Goal: Information Seeking & Learning: Learn about a topic

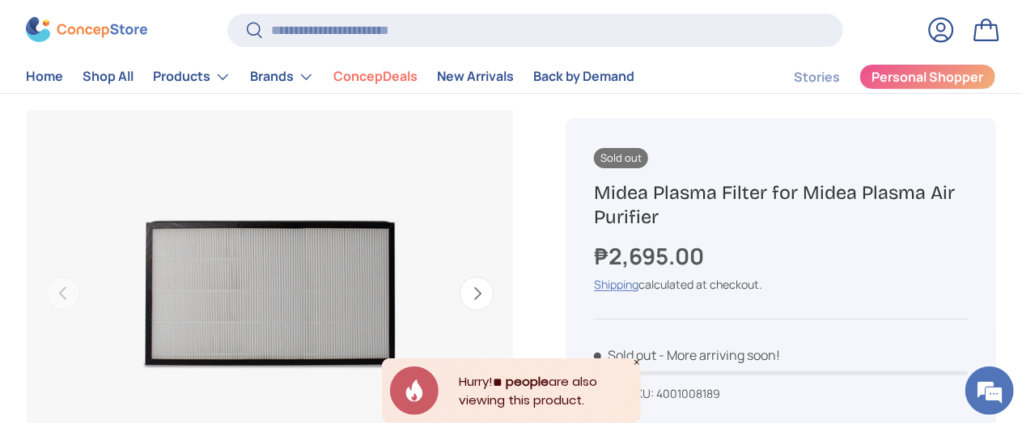
scroll to position [159, 0]
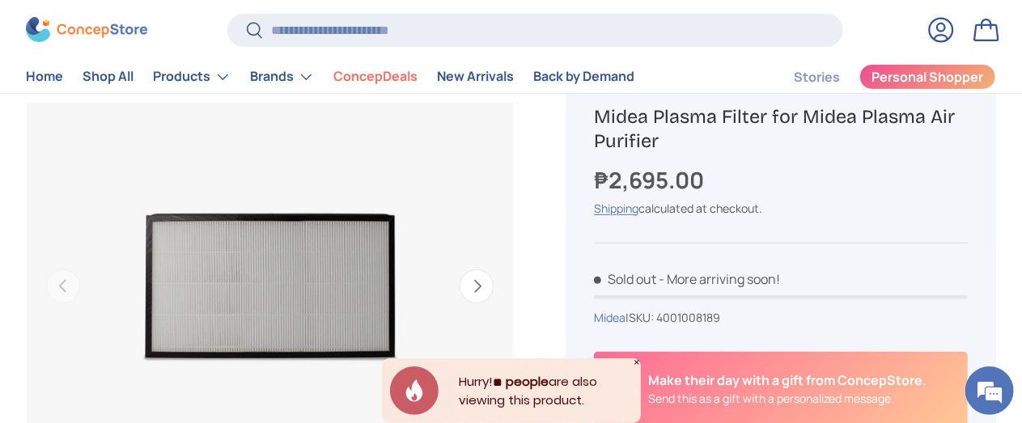
click at [468, 273] on button "Next" at bounding box center [476, 286] width 34 height 34
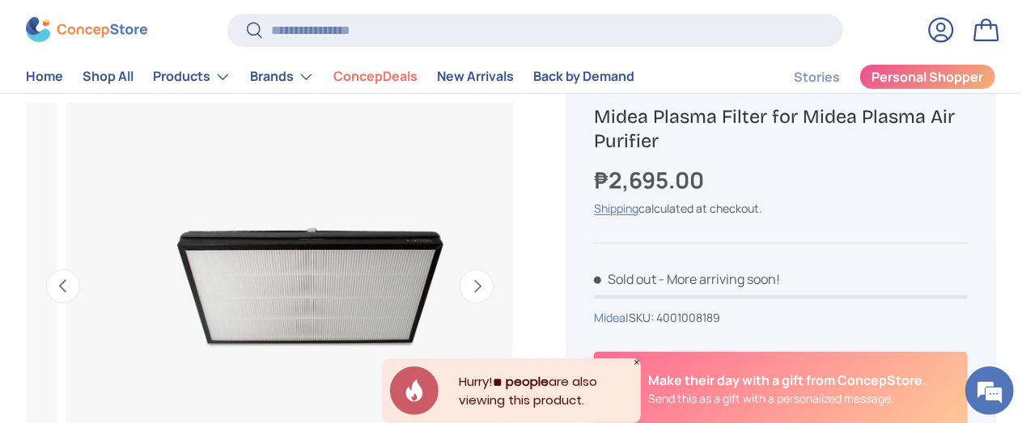
click at [468, 273] on button "Next" at bounding box center [476, 286] width 34 height 34
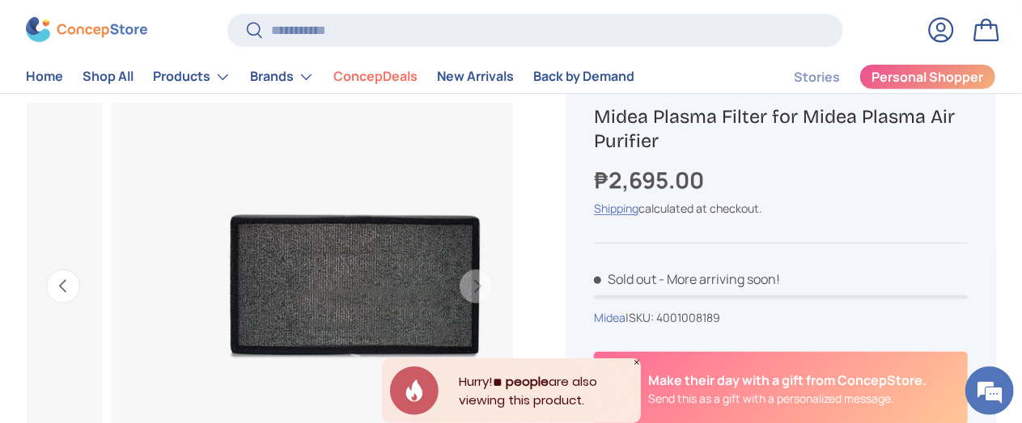
scroll to position [0, 913]
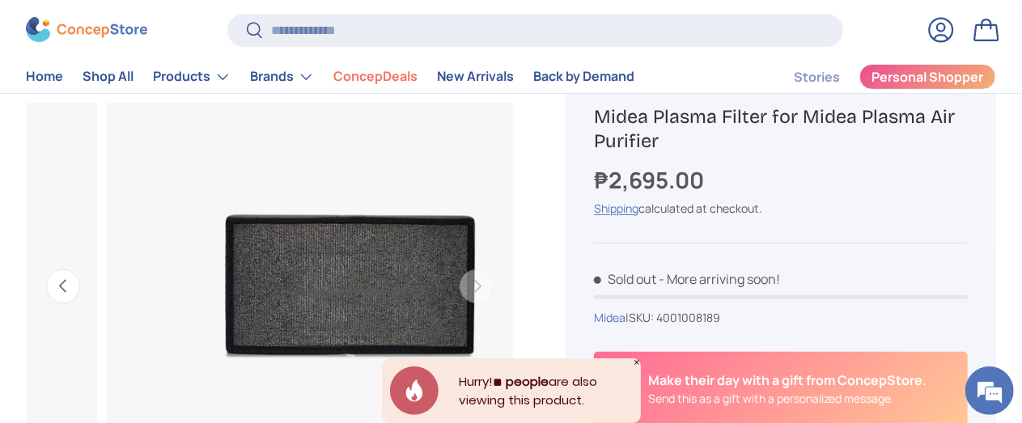
click at [80, 277] on button "Previous" at bounding box center [63, 286] width 34 height 34
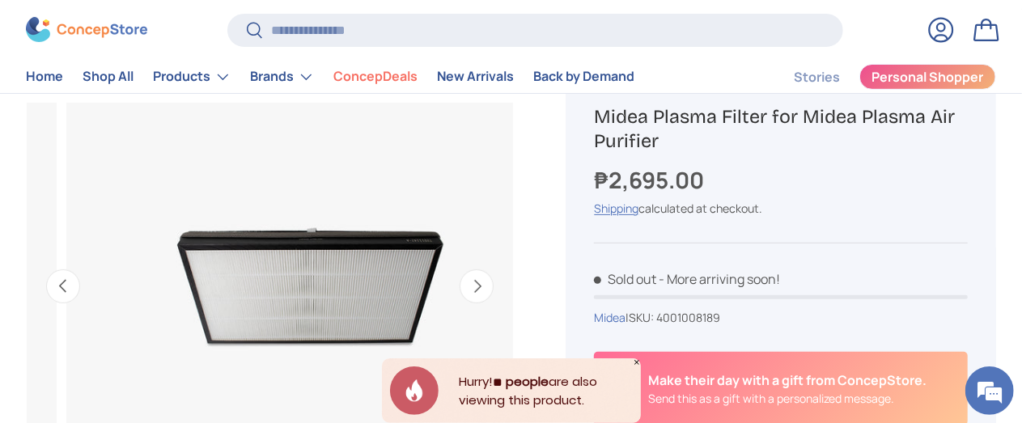
click at [80, 277] on button "Previous" at bounding box center [63, 286] width 34 height 34
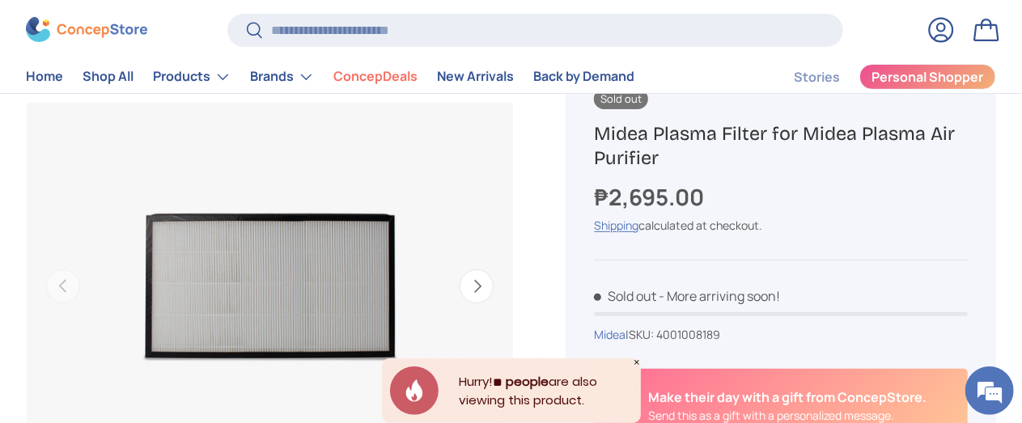
scroll to position [0, 0]
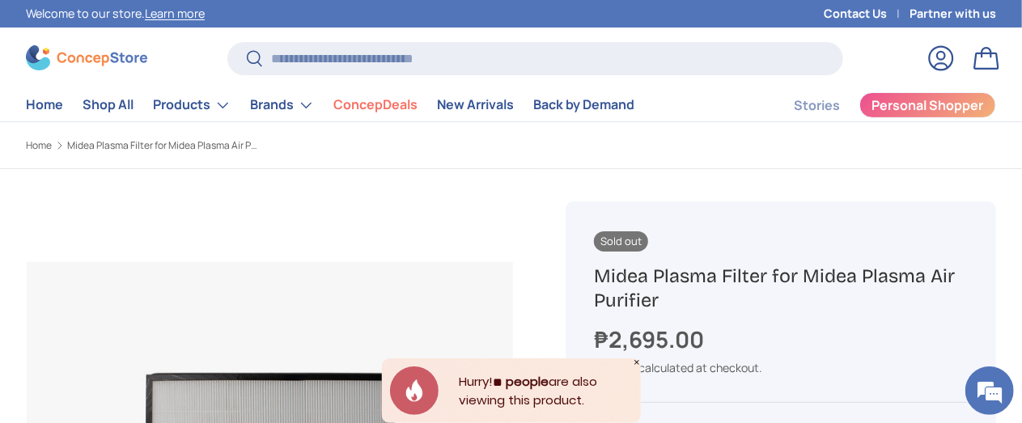
drag, startPoint x: 556, startPoint y: 149, endPoint x: 481, endPoint y: 178, distance: 80.7
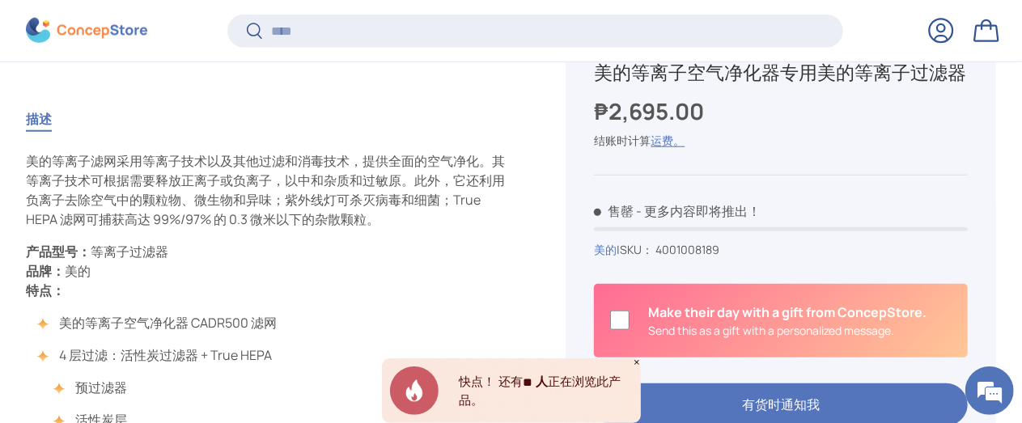
scroll to position [3713, 6159]
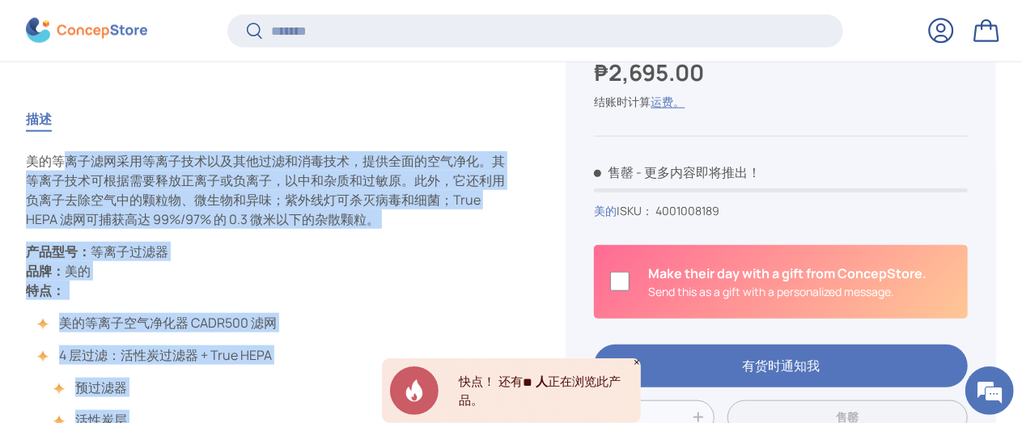
drag, startPoint x: 95, startPoint y: 127, endPoint x: 343, endPoint y: 321, distance: 314.6
click at [343, 324] on div "美的等离子滤网采用等离子技术以及其他过滤和消毒技术，提供全面的空气净化。其等离子技术可根据需要释放正离子或负离子，以中和杂质和过敏原。此外，它还利用负离子去除…" at bounding box center [270, 355] width 488 height 408
click at [439, 264] on p "产品型号： 等离子过滤器 品牌： 美的 特点：" at bounding box center [270, 271] width 488 height 58
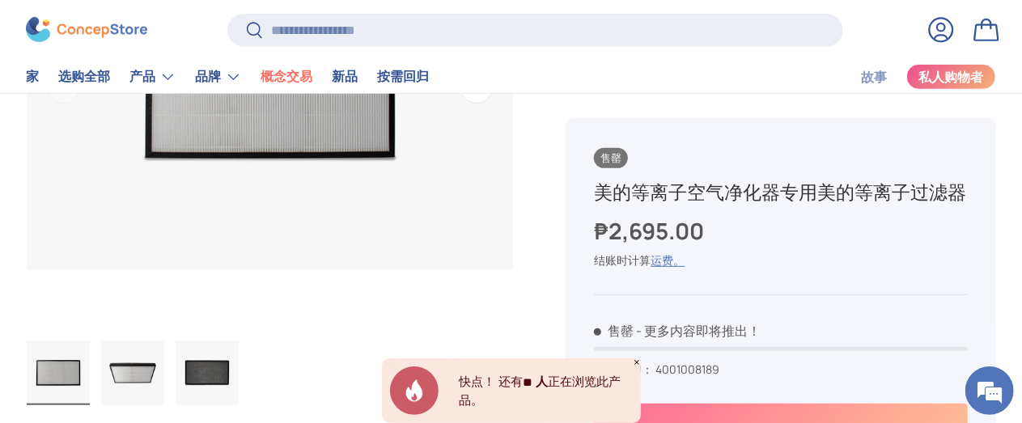
scroll to position [352, 0]
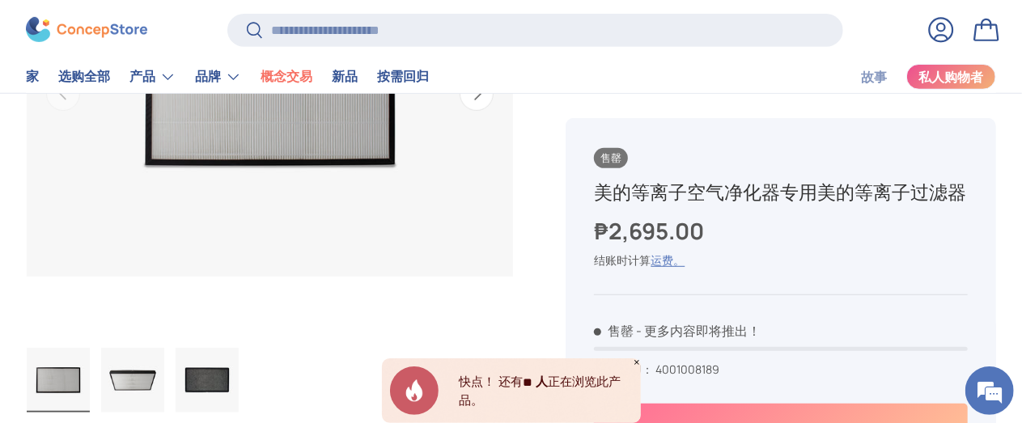
click at [236, 349] on img "画廊查看器" at bounding box center [207, 380] width 63 height 65
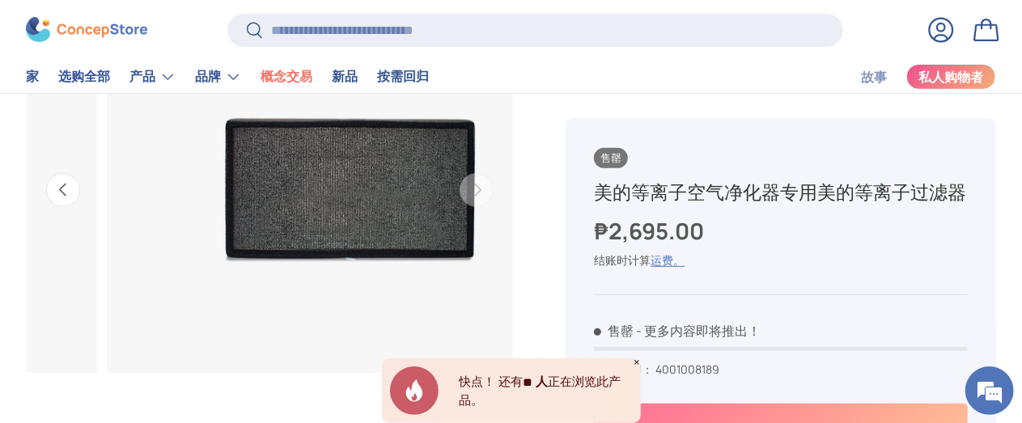
scroll to position [238, 0]
